Goal: Transaction & Acquisition: Obtain resource

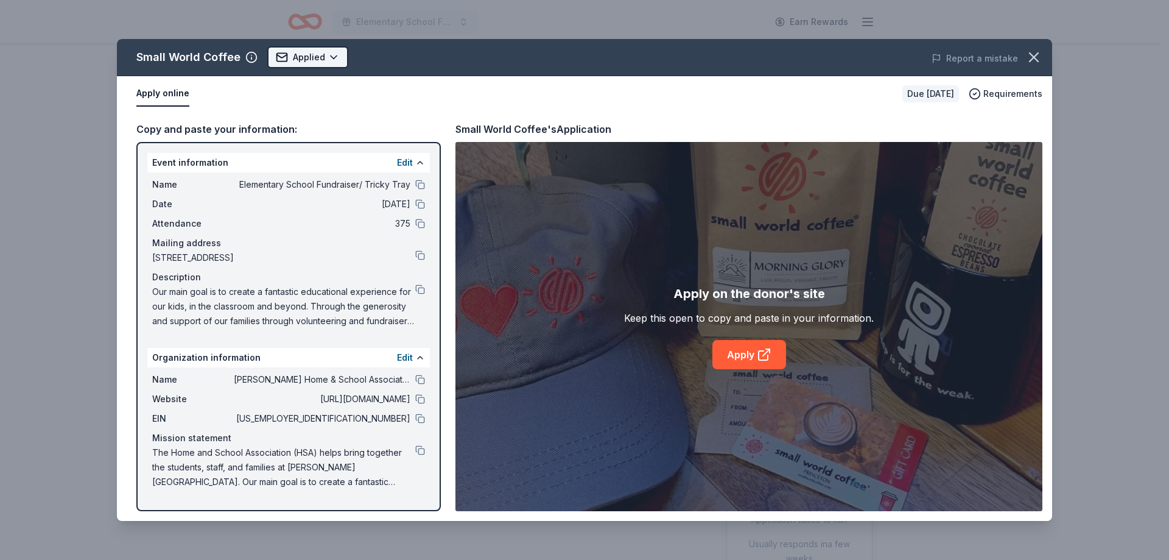
click at [311, 56] on html "Elementary School Fundraiser/ Tricky Tray Earn Rewards Due [DATE] Share Small W…" at bounding box center [584, 280] width 1169 height 560
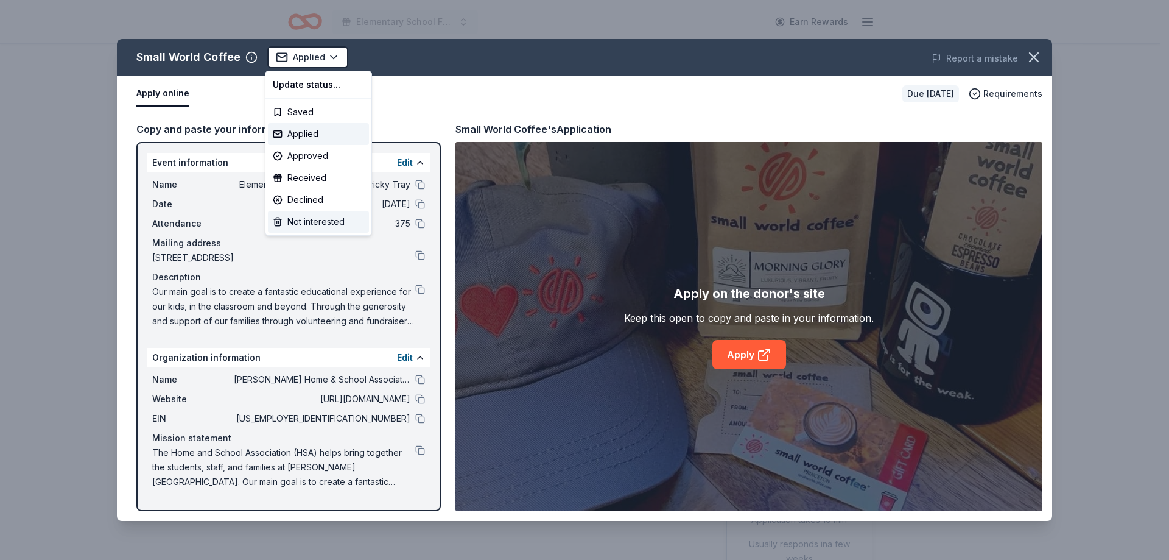
click at [315, 225] on div "Not interested" at bounding box center [318, 222] width 101 height 22
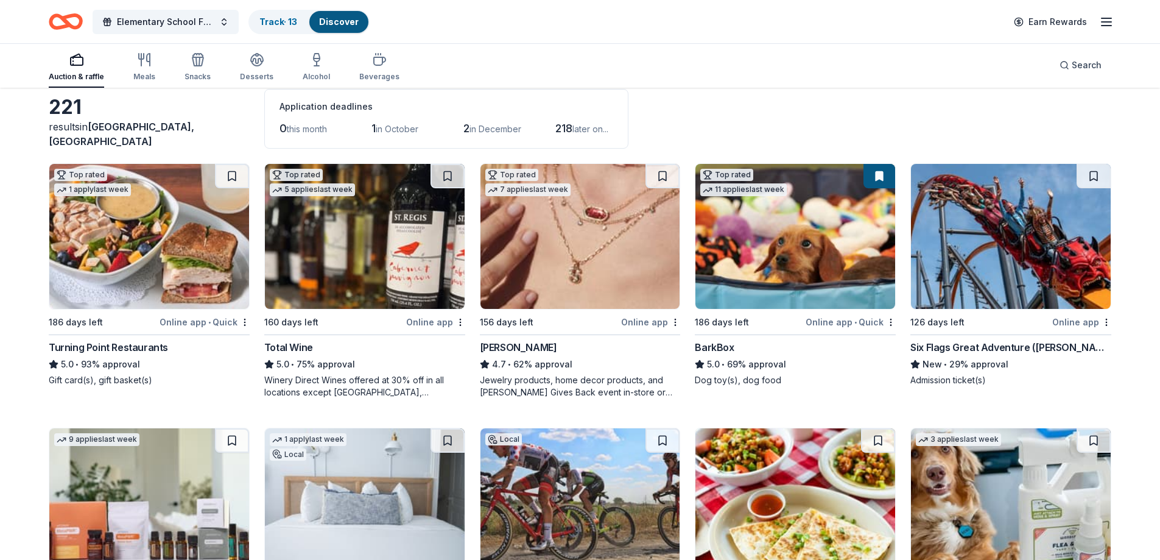
scroll to position [61, 0]
click at [1035, 216] on img at bounding box center [1011, 236] width 200 height 145
click at [1094, 181] on button at bounding box center [1095, 176] width 32 height 24
click at [1098, 174] on button at bounding box center [1095, 176] width 32 height 24
click at [1005, 214] on img at bounding box center [1011, 236] width 200 height 145
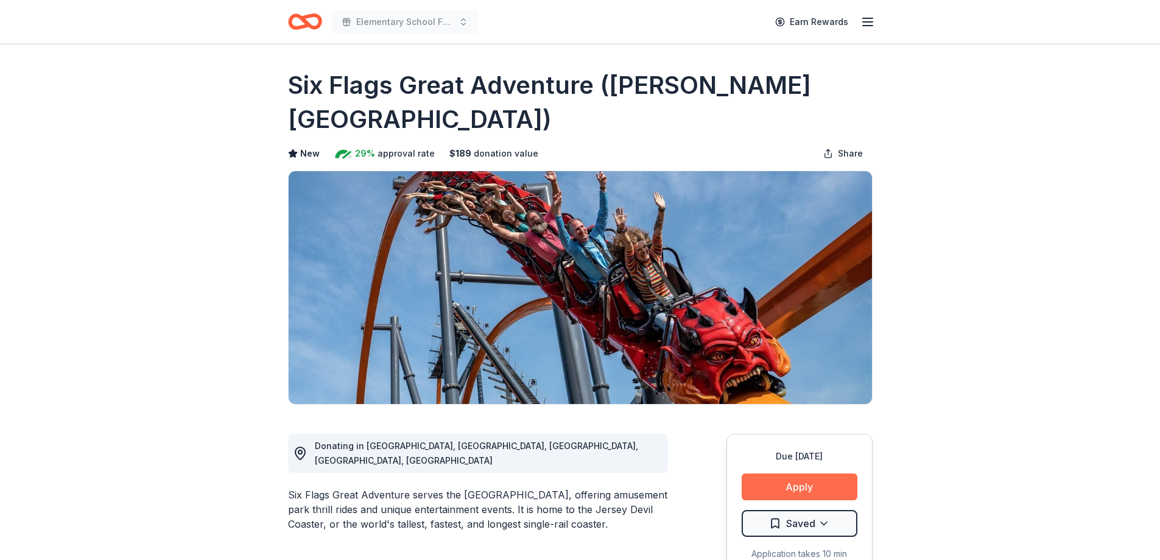
click at [810, 473] on button "Apply" at bounding box center [800, 486] width 116 height 27
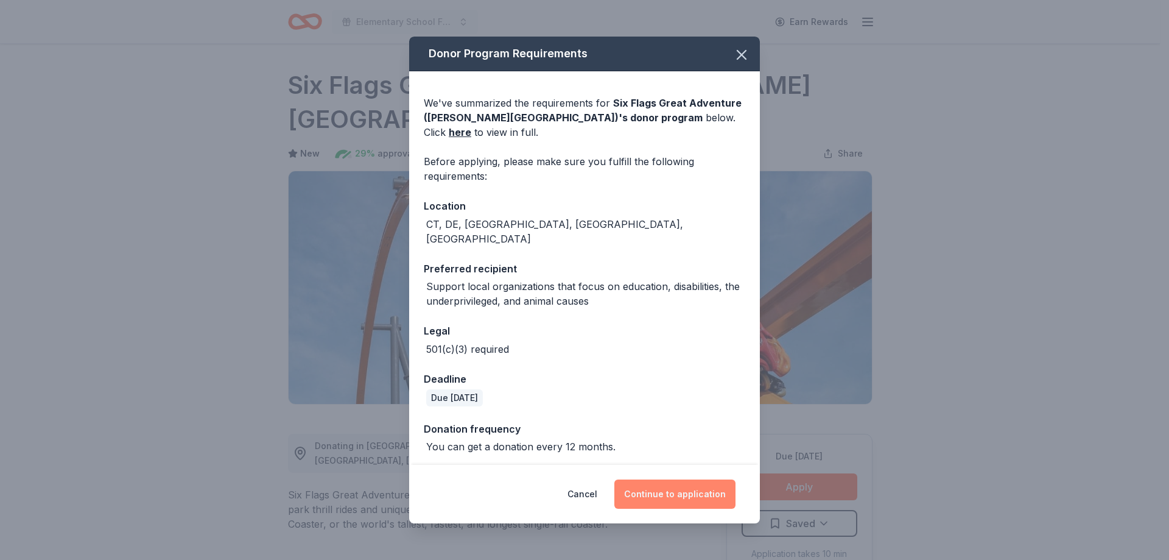
click at [675, 488] on button "Continue to application" at bounding box center [674, 493] width 121 height 29
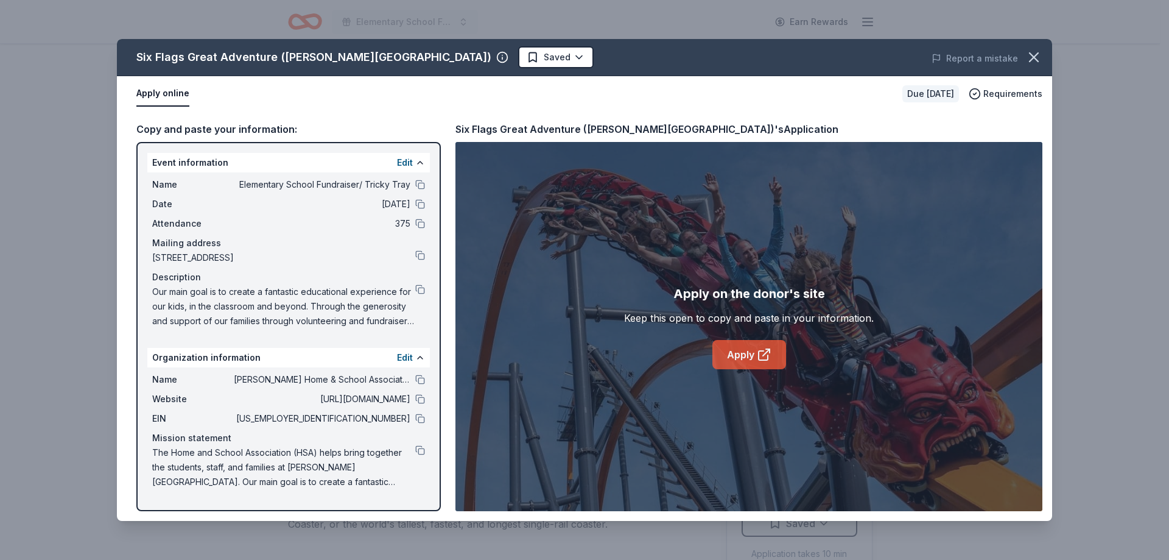
click at [740, 353] on link "Apply" at bounding box center [749, 354] width 74 height 29
click at [1042, 54] on icon "button" at bounding box center [1033, 57] width 17 height 17
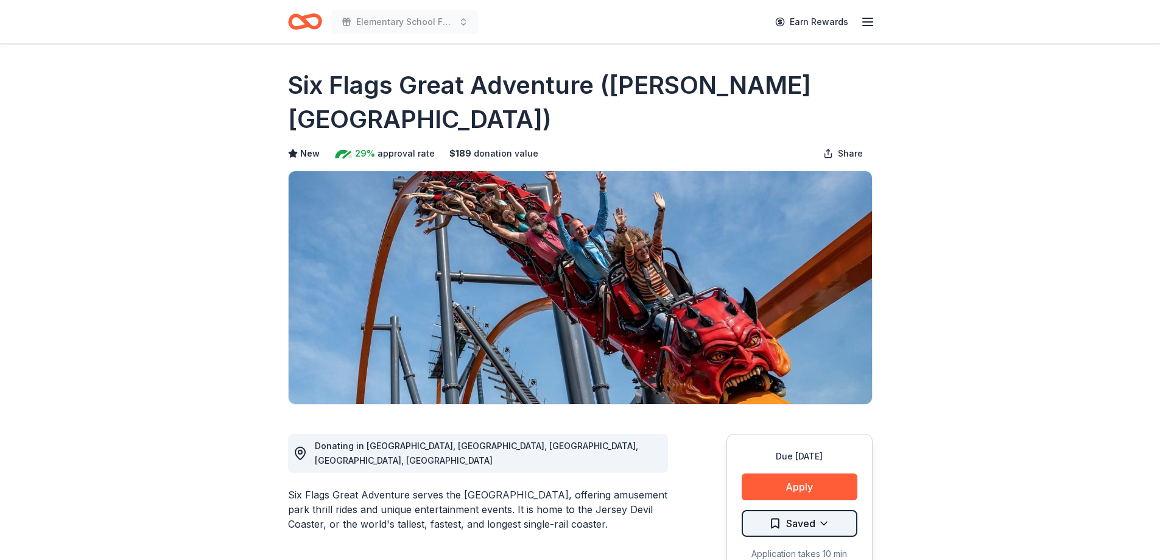
click at [804, 486] on html "Elementary School Fundraiser/ Tricky Tray Earn Rewards Due [DATE] Share Six Fla…" at bounding box center [580, 280] width 1160 height 560
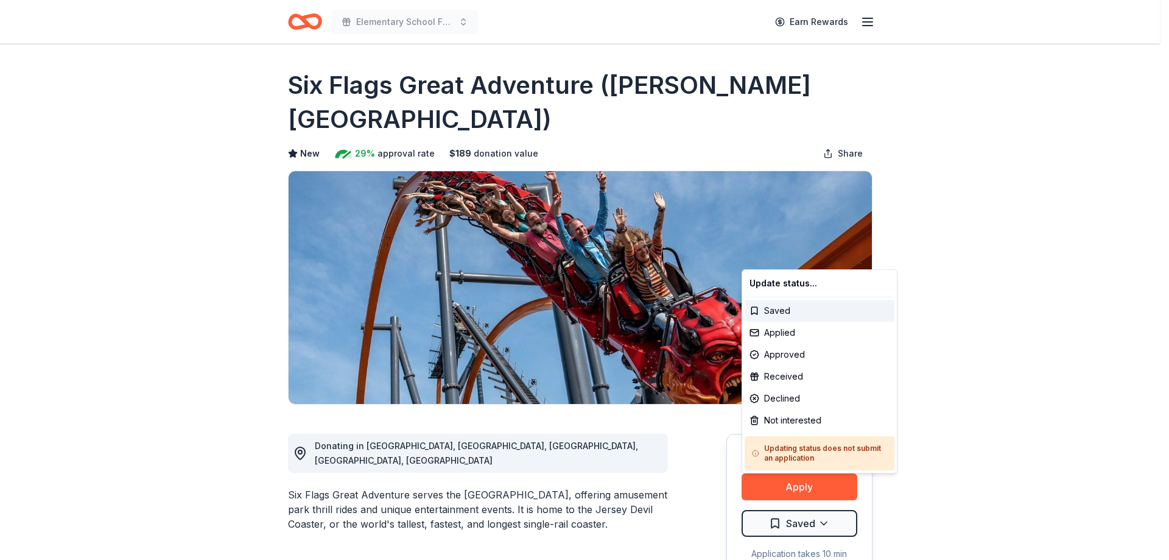
click at [1077, 369] on html "Elementary School Fundraiser/ Tricky Tray Earn Rewards Due [DATE] Share Six Fla…" at bounding box center [584, 280] width 1169 height 560
